Goal: Task Accomplishment & Management: Complete application form

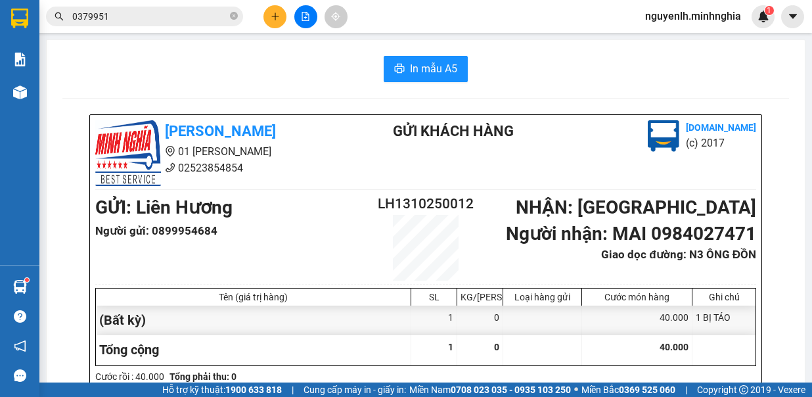
scroll to position [131, 0]
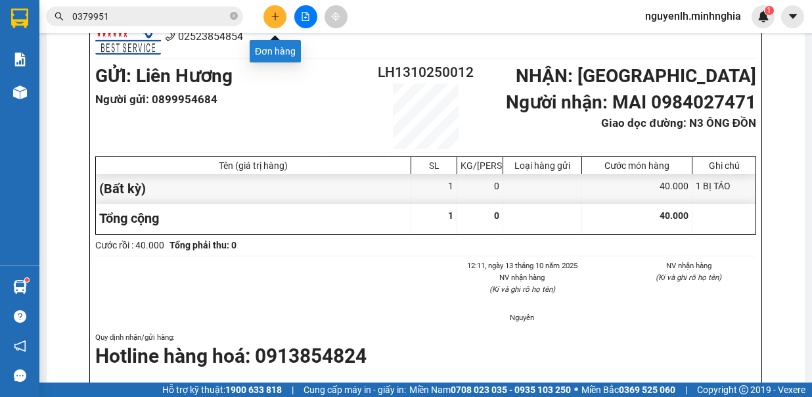
click at [276, 18] on icon "plus" at bounding box center [275, 16] width 9 height 9
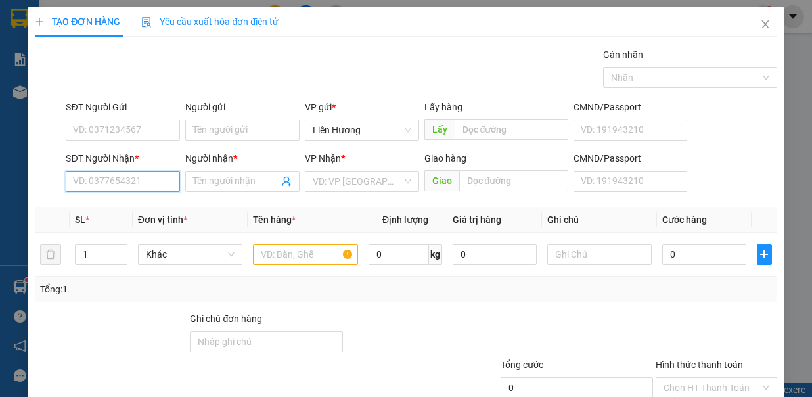
click at [130, 179] on input "SĐT Người Nhận *" at bounding box center [123, 181] width 114 height 21
click at [120, 206] on div "0909875197 - XUYẾN" at bounding box center [121, 206] width 97 height 14
type input "0909875197"
type input "XUYẾN"
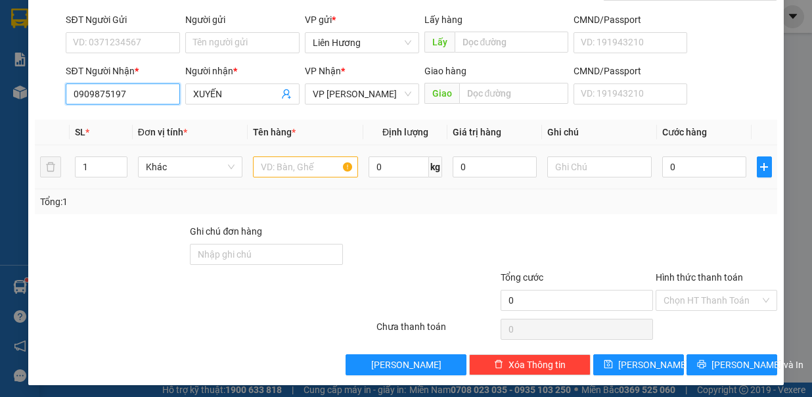
type input "0909875197"
click at [320, 164] on input "text" at bounding box center [305, 166] width 105 height 21
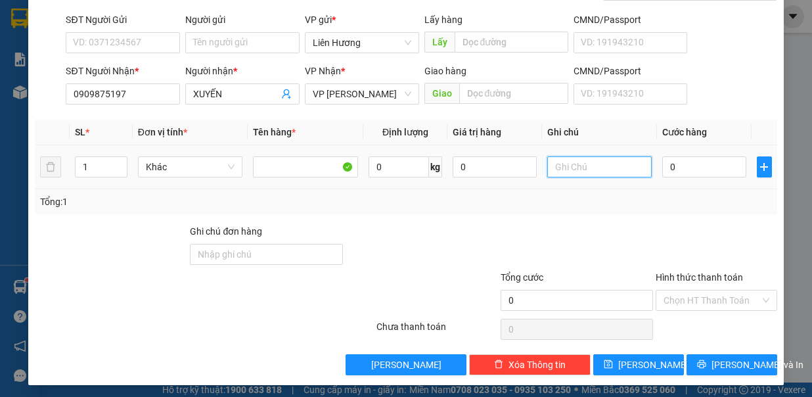
click at [581, 164] on input "text" at bounding box center [599, 166] width 105 height 21
type input "1TX HS"
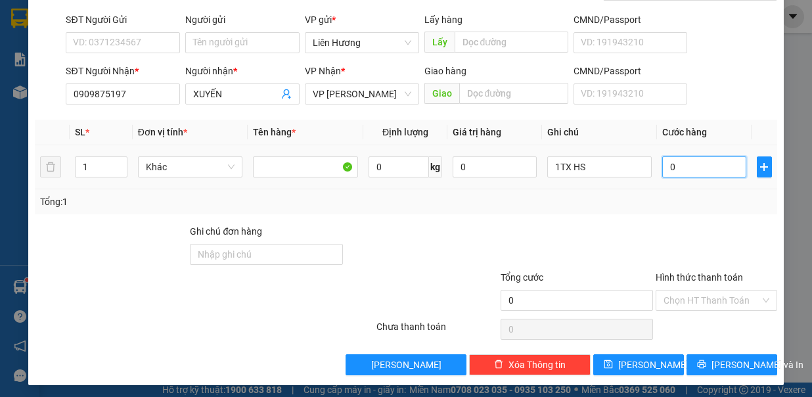
click at [691, 162] on input "0" at bounding box center [704, 166] width 84 height 21
type input "2"
type input "20"
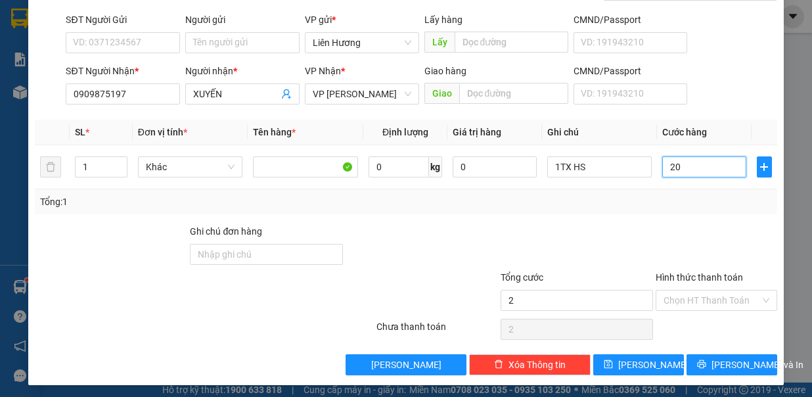
type input "20"
type input "200"
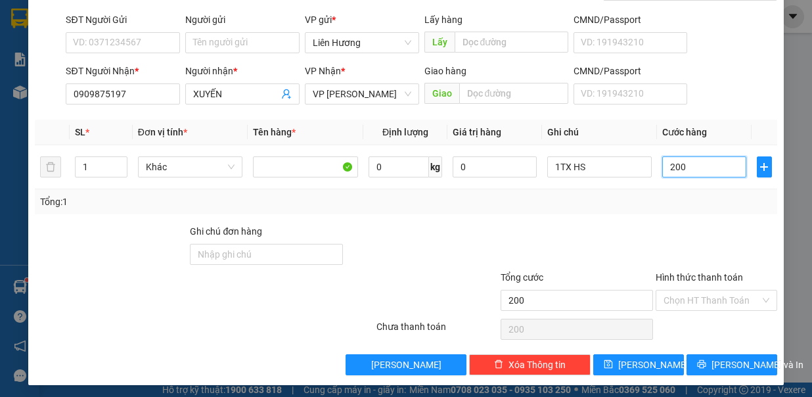
type input "2.000"
type input "20.000"
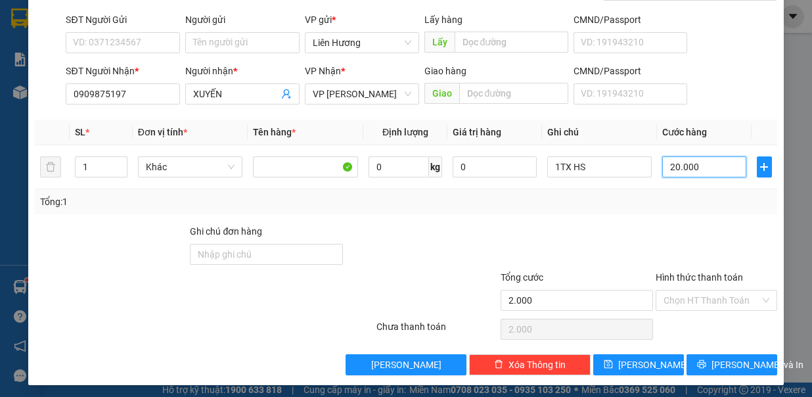
type input "20.000"
click at [713, 363] on span "[PERSON_NAME] và In" at bounding box center [757, 364] width 92 height 14
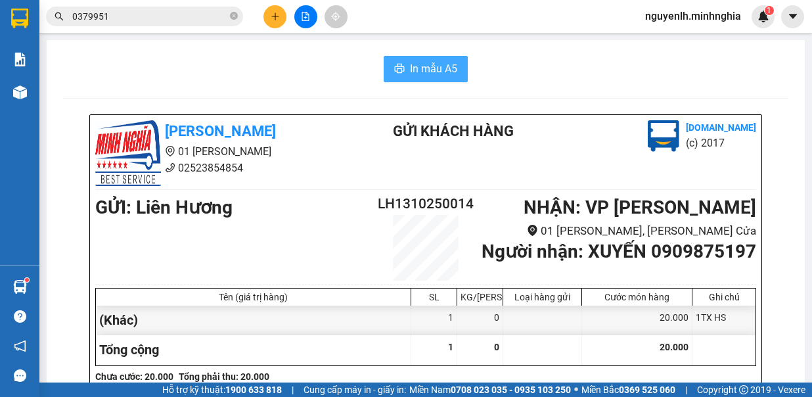
click at [394, 68] on icon "printer" at bounding box center [399, 68] width 11 height 11
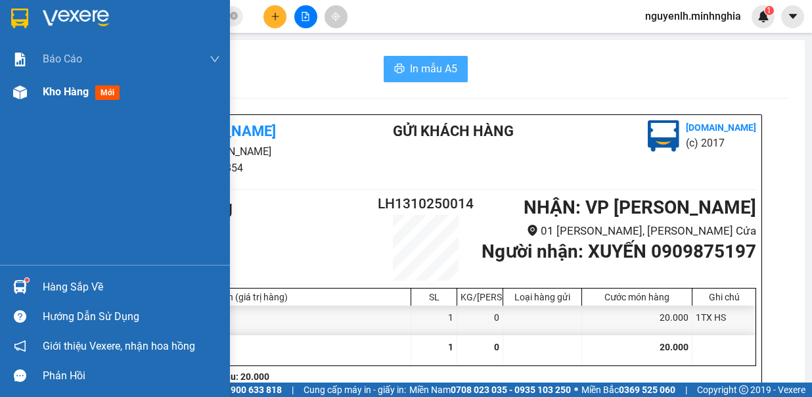
click at [109, 95] on span "mới" at bounding box center [107, 92] width 24 height 14
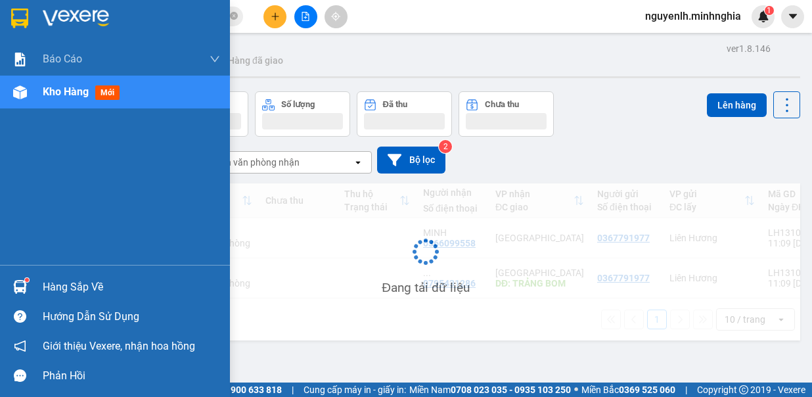
click at [73, 100] on div "Kho hàng mới" at bounding box center [84, 91] width 82 height 16
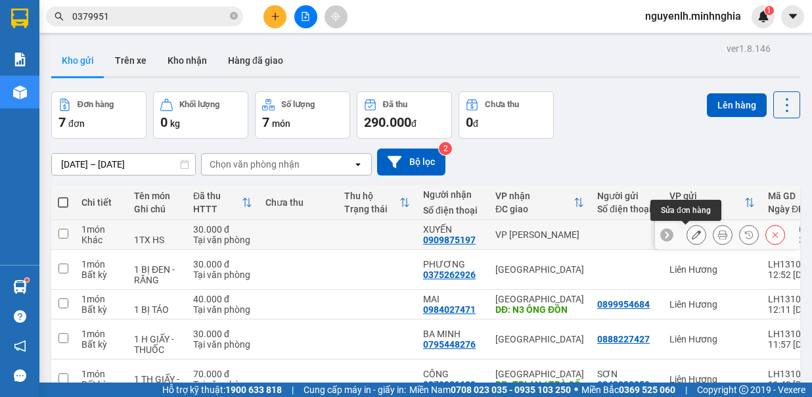
click at [692, 236] on icon at bounding box center [696, 234] width 9 height 9
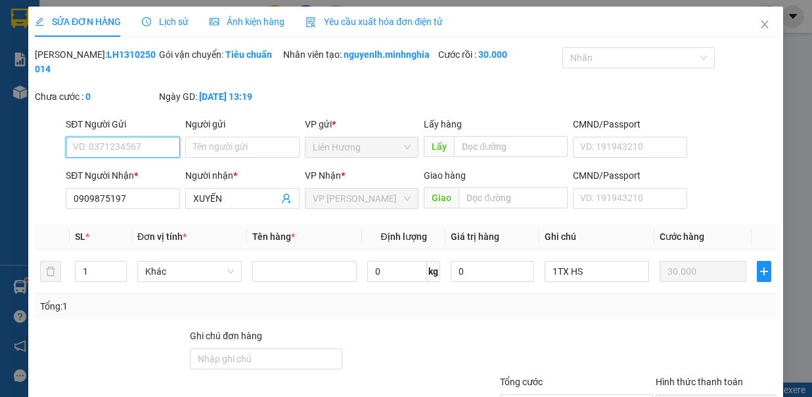
type input "0909875197"
type input "30.000"
click at [666, 328] on div at bounding box center [716, 351] width 124 height 46
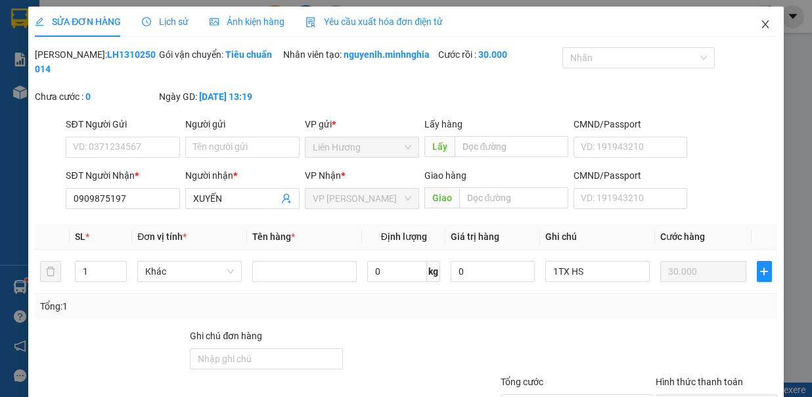
click at [760, 21] on icon "close" at bounding box center [765, 24] width 11 height 11
